Goal: Task Accomplishment & Management: Use online tool/utility

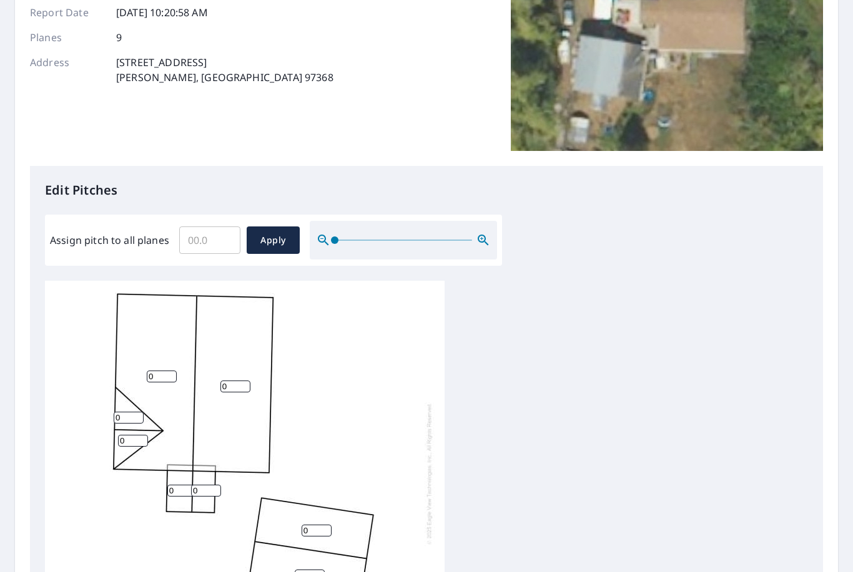
scroll to position [172, 0]
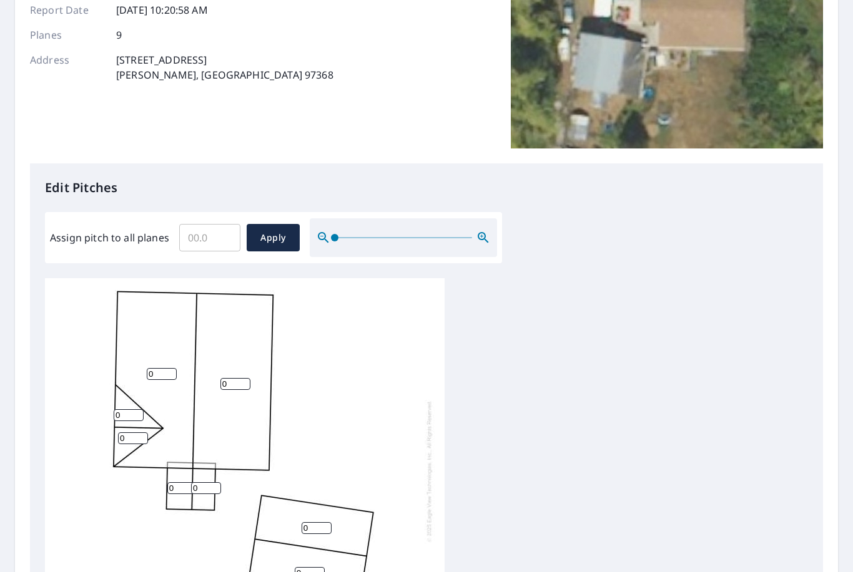
click at [210, 244] on input "Assign pitch to all planes" at bounding box center [209, 237] width 61 height 35
type input "4"
click at [275, 230] on span "Apply" at bounding box center [273, 238] width 33 height 16
type input "4"
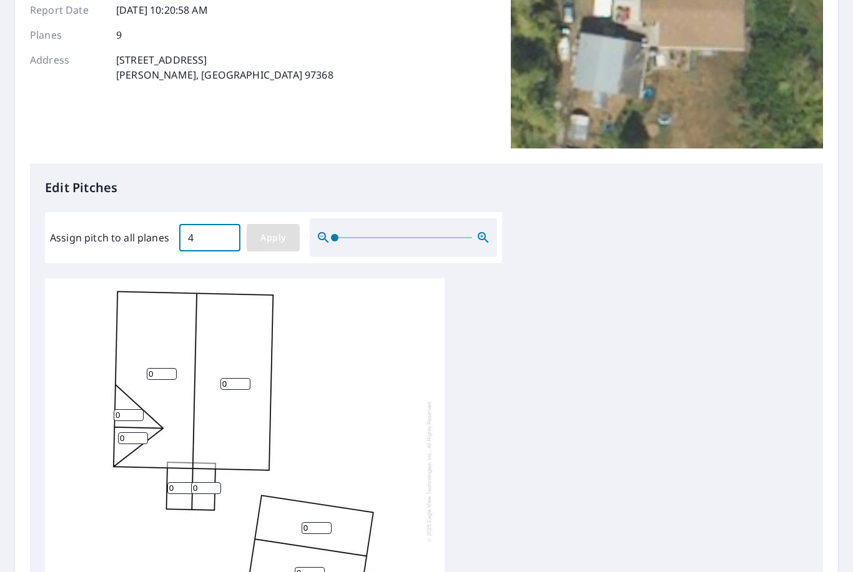
type input "4"
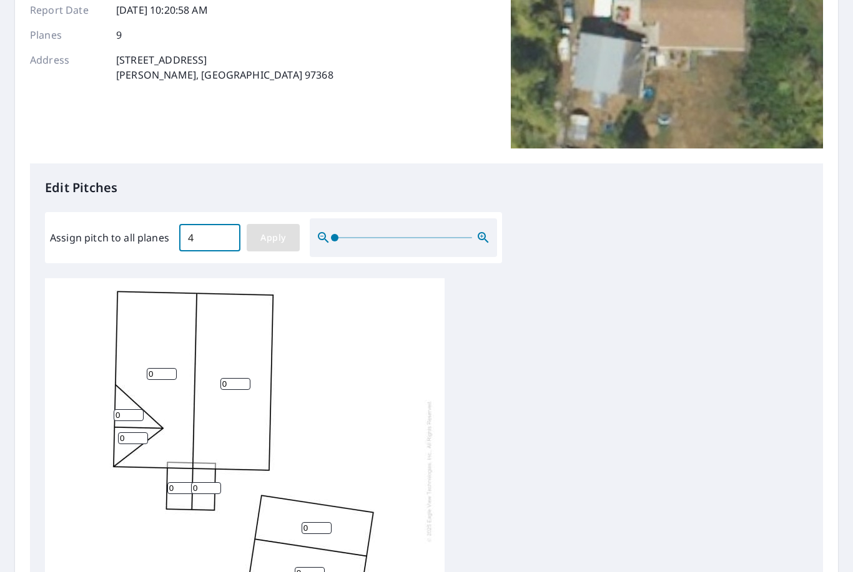
type input "4"
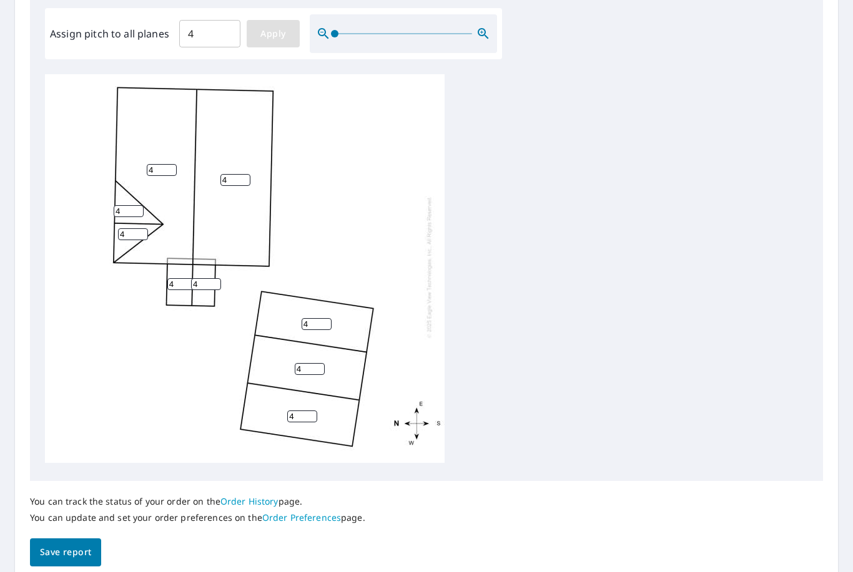
scroll to position [375, 0]
click at [71, 546] on span "Save report" at bounding box center [65, 554] width 51 height 16
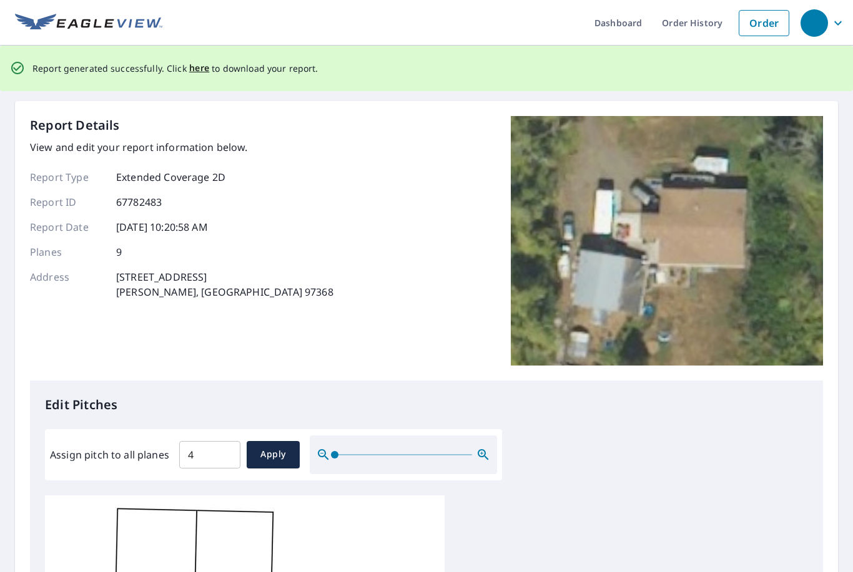
scroll to position [0, 0]
click at [205, 64] on span "here" at bounding box center [199, 69] width 21 height 16
